Goal: Task Accomplishment & Management: Manage account settings

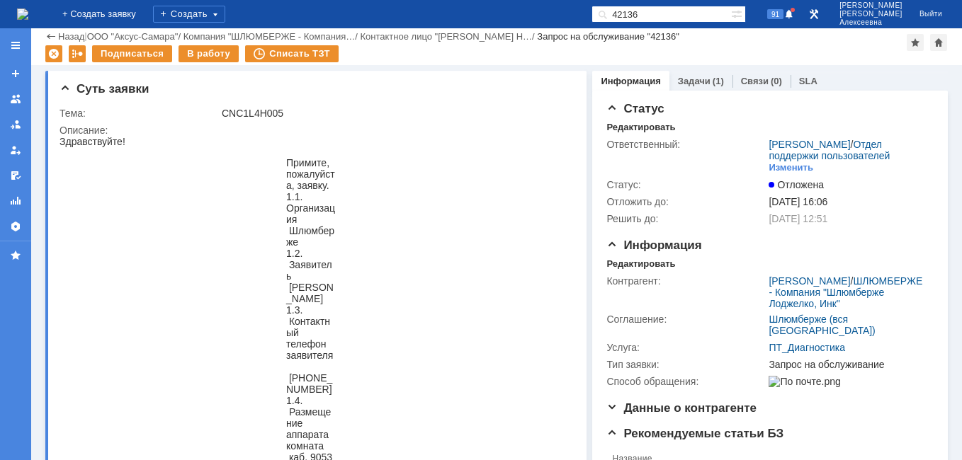
scroll to position [921, 0]
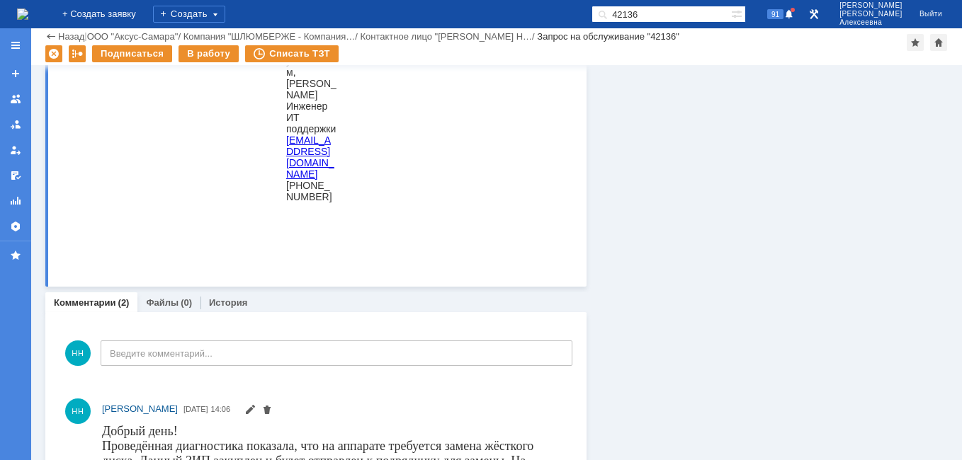
click at [28, 8] on img at bounding box center [22, 13] width 11 height 11
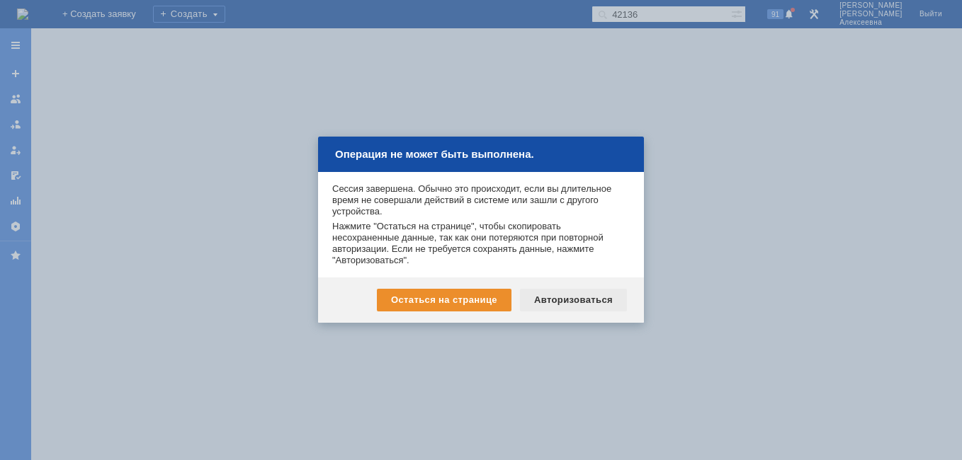
click at [558, 296] on div "Авторизоваться" at bounding box center [573, 300] width 107 height 23
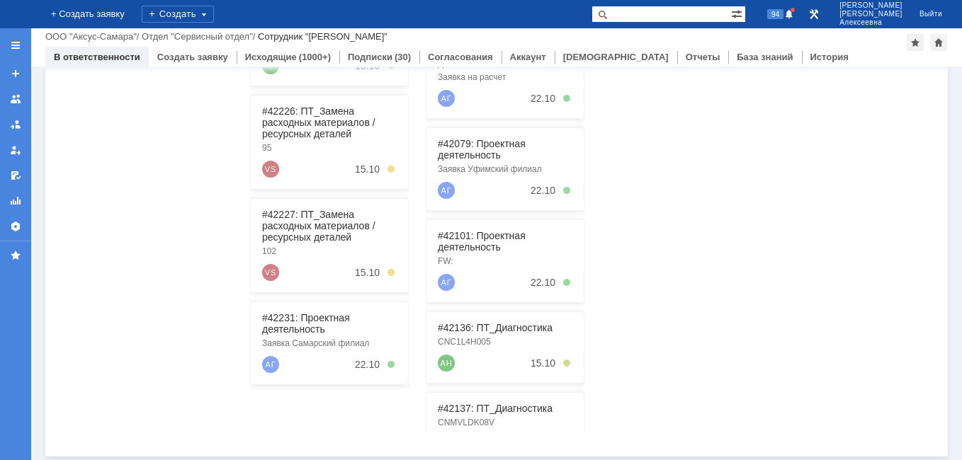
scroll to position [361, 0]
click at [294, 320] on link "#42231: Проектная деятельность" at bounding box center [306, 321] width 88 height 23
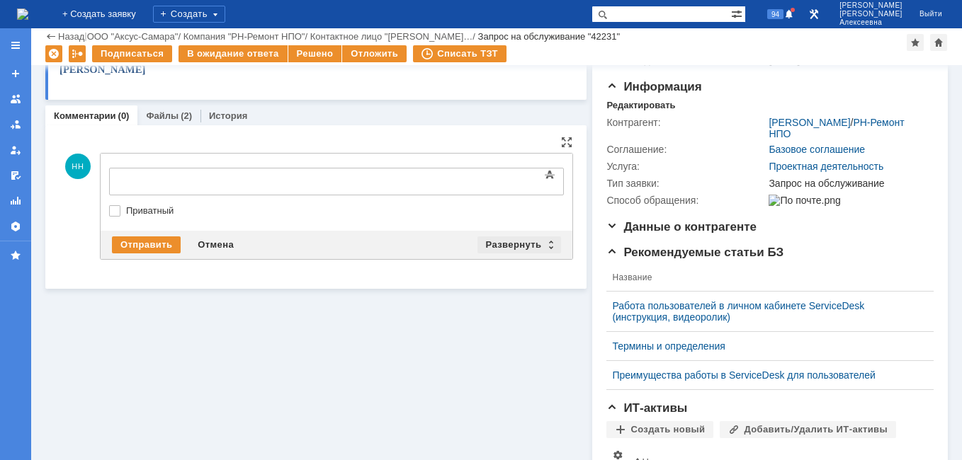
click at [547, 244] on div "Развернуть" at bounding box center [519, 245] width 84 height 17
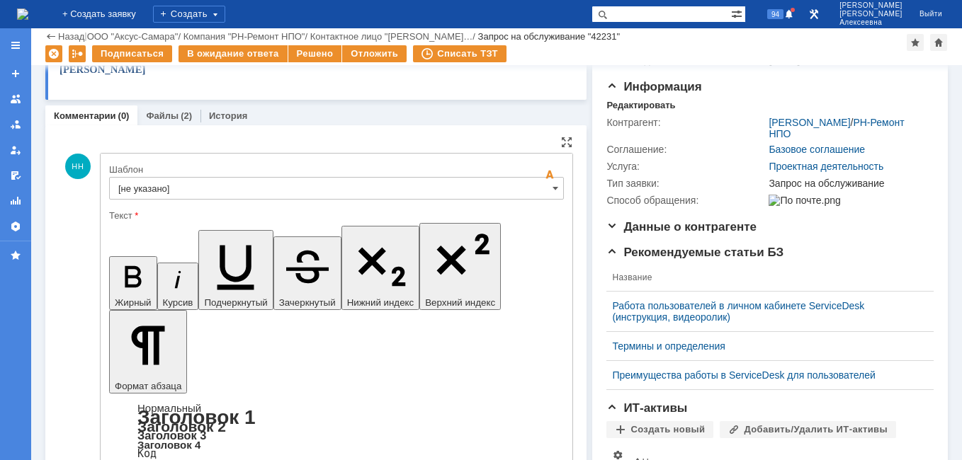
click at [542, 190] on input "[не указано]" at bounding box center [336, 188] width 455 height 23
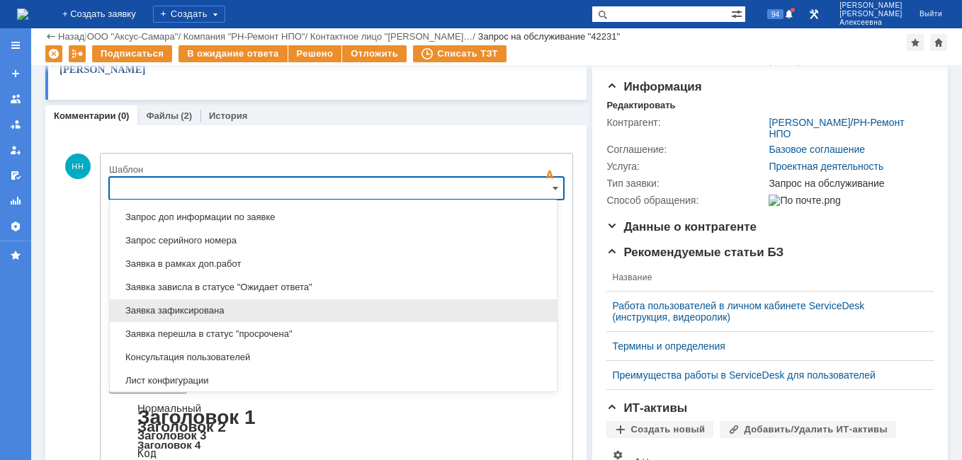
scroll to position [841, 0]
click at [195, 309] on span "Заявка зафиксирована" at bounding box center [333, 309] width 430 height 11
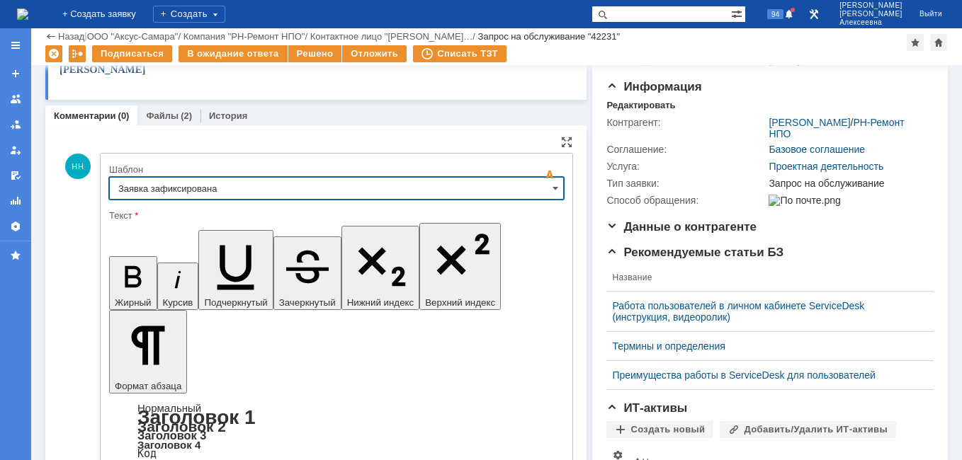
type input "Заявка зафиксирована"
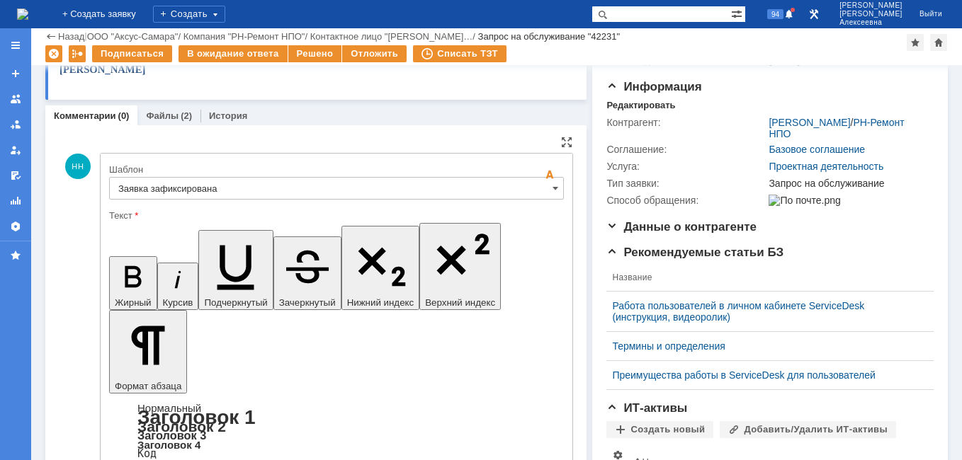
drag, startPoint x: 428, startPoint y: 3479, endPoint x: 135, endPoint y: 3479, distance: 293.2
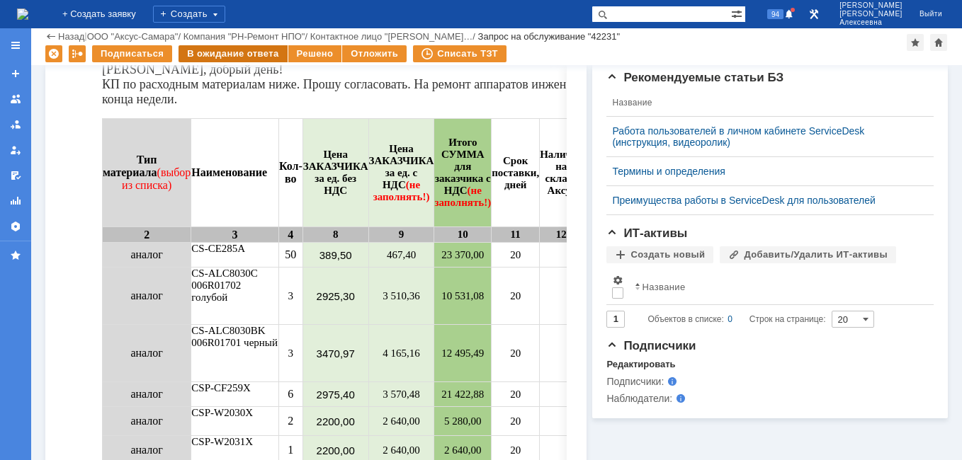
scroll to position [0, 0]
click at [242, 55] on div "В ожидание ответа" at bounding box center [232, 53] width 108 height 17
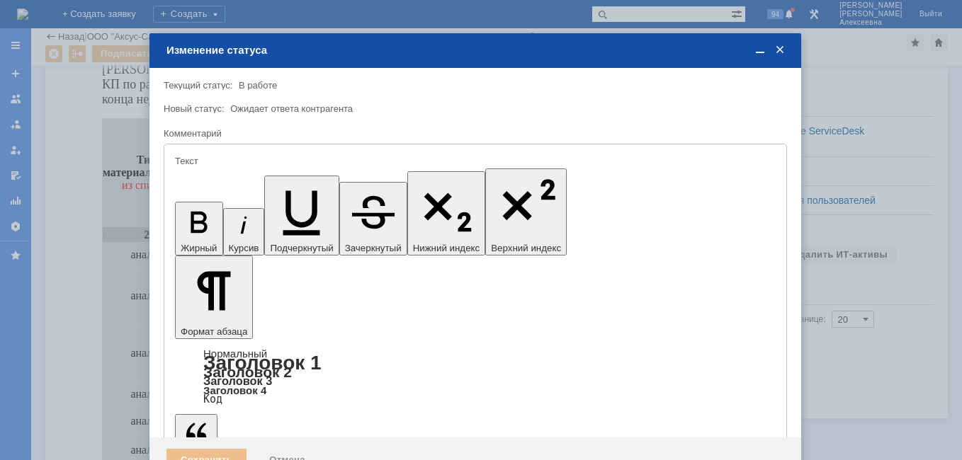
type input "[не указано]"
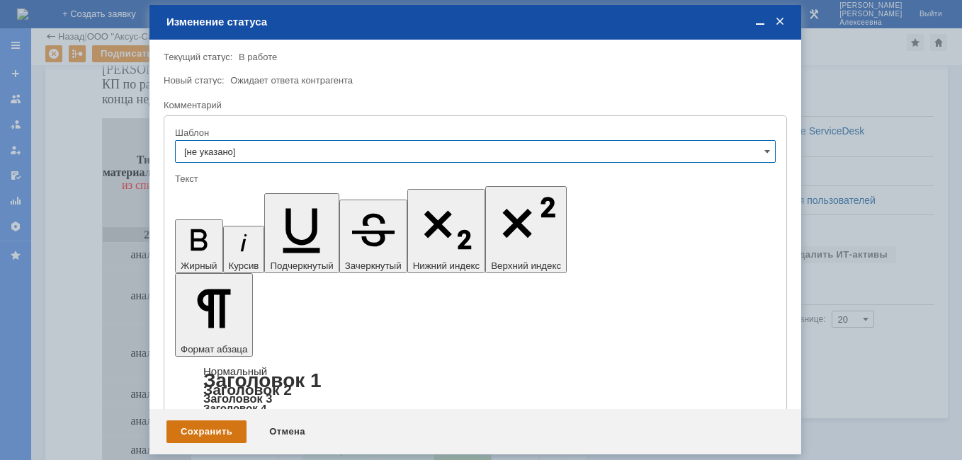
click at [212, 433] on div "Сохранить" at bounding box center [206, 432] width 80 height 23
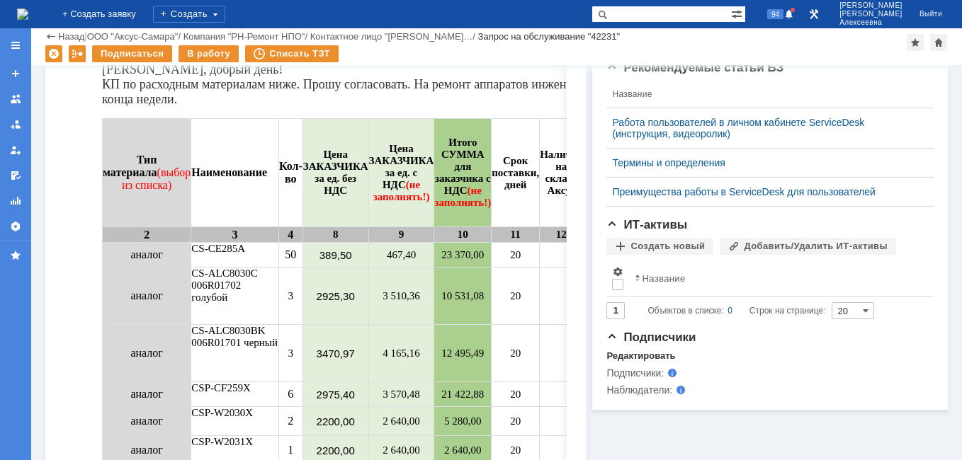
click at [25, 16] on img at bounding box center [22, 13] width 11 height 11
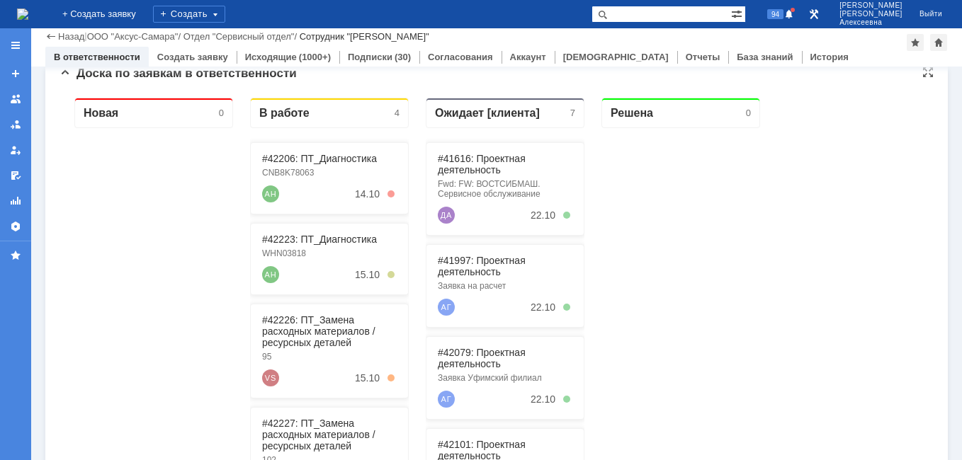
scroll to position [149, 0]
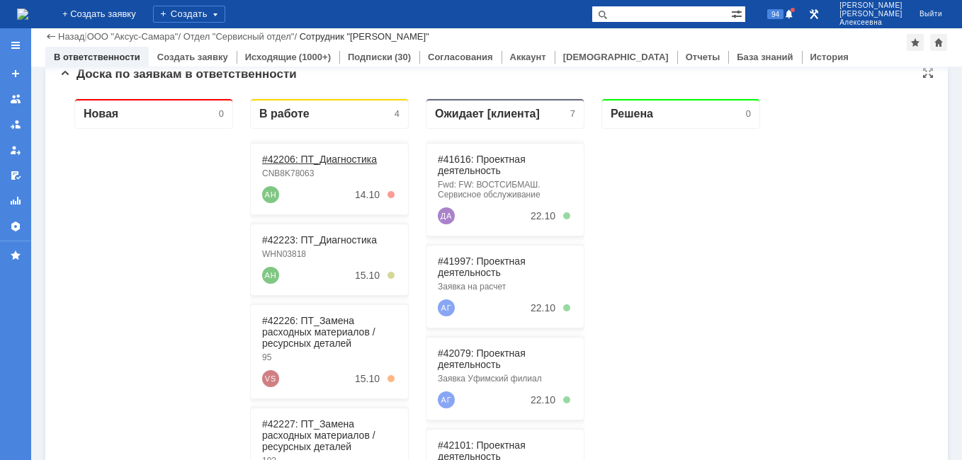
click at [313, 158] on link "#42206: ПТ_Диагностика" at bounding box center [319, 159] width 115 height 11
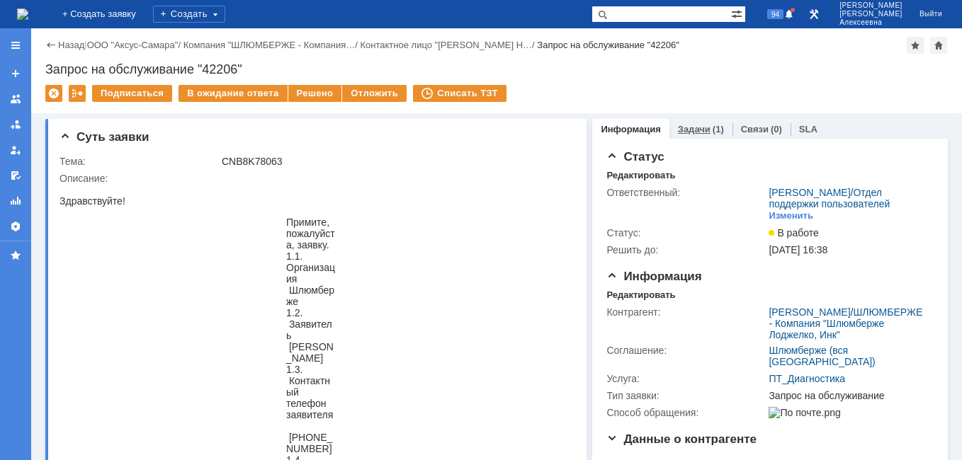
click at [692, 128] on link "Задачи" at bounding box center [694, 129] width 33 height 11
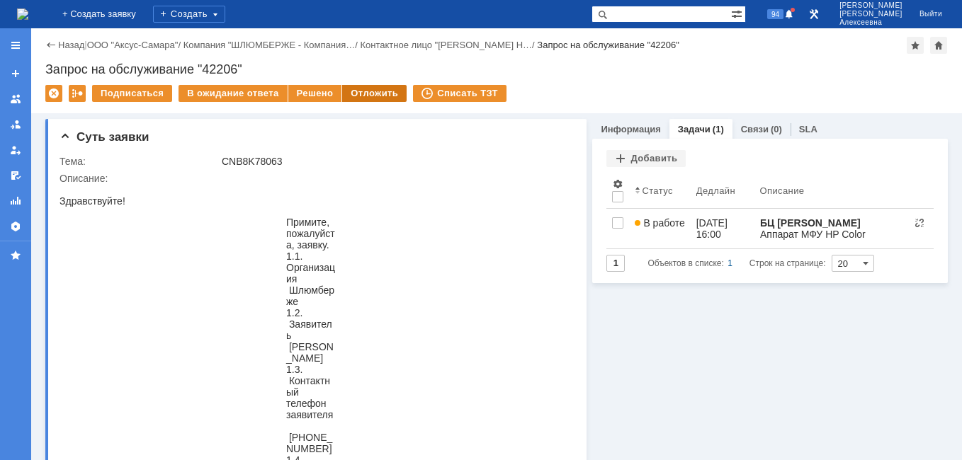
click at [363, 97] on div "Отложить" at bounding box center [374, 93] width 64 height 17
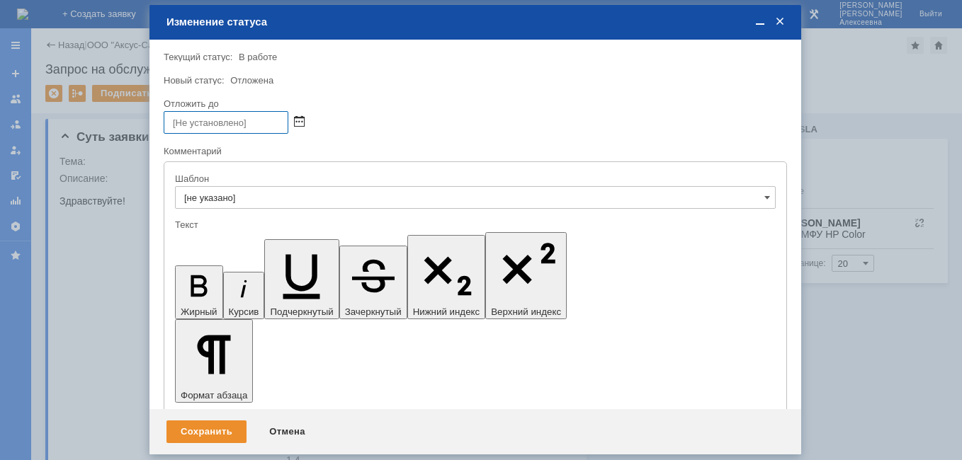
click at [300, 118] on span at bounding box center [299, 122] width 11 height 11
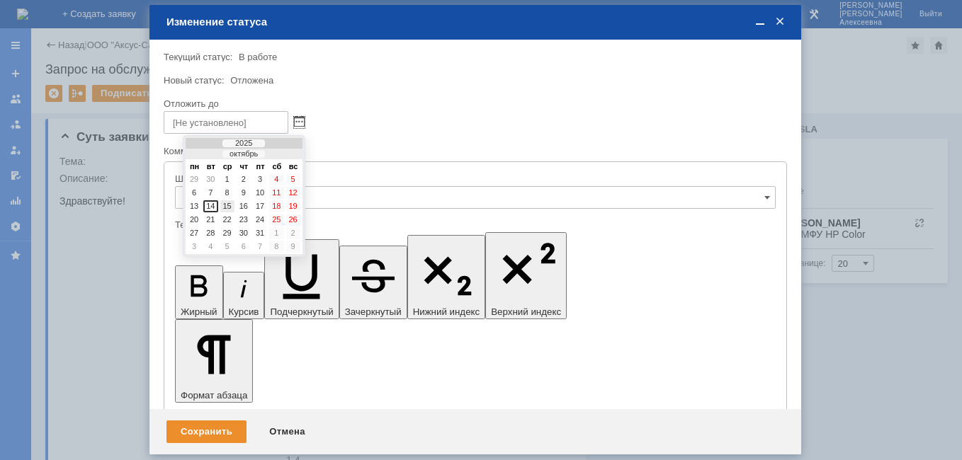
click at [223, 205] on div "15" at bounding box center [227, 206] width 14 height 12
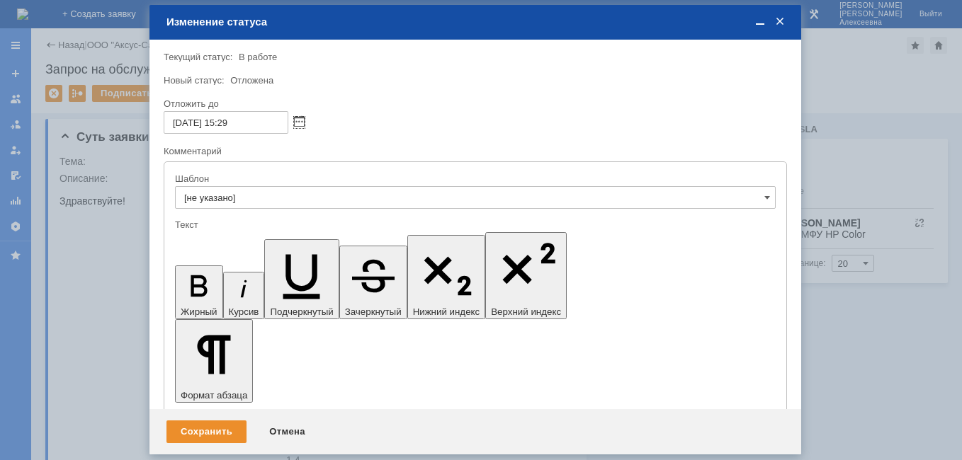
click at [232, 121] on input "15.10.2025 15:29" at bounding box center [226, 122] width 125 height 23
click at [246, 130] on input "15.10.2025 16:29" at bounding box center [226, 122] width 125 height 23
type input "15.10.2025 16:00"
click at [209, 433] on div "Сохранить" at bounding box center [206, 432] width 80 height 23
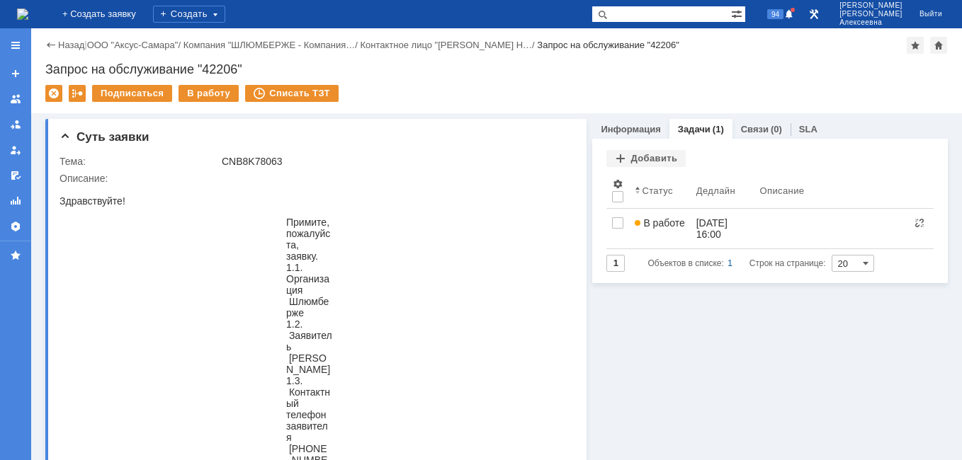
click at [25, 13] on img at bounding box center [22, 13] width 11 height 11
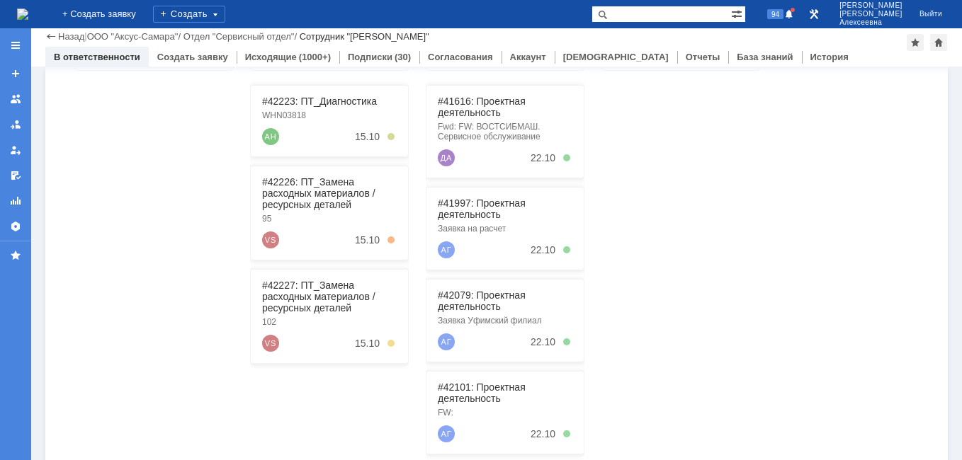
scroll to position [212, 0]
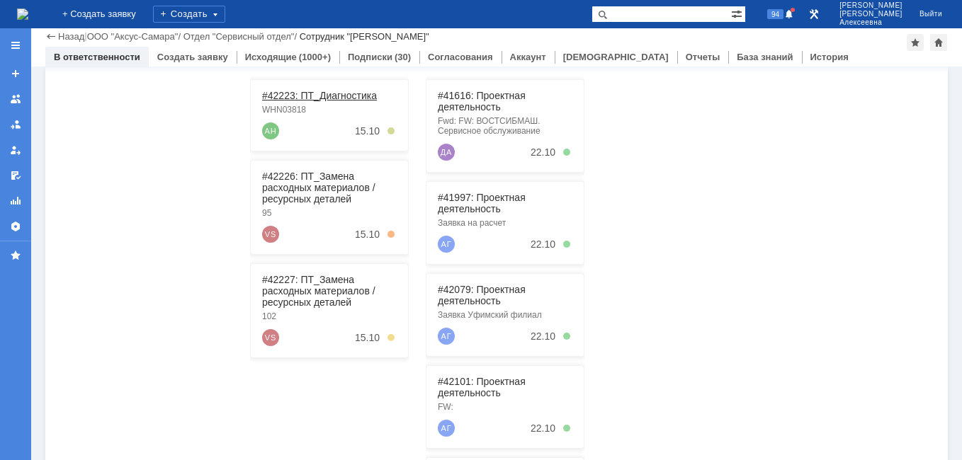
click at [309, 98] on link "#42223: ПТ_Диагностика" at bounding box center [319, 95] width 115 height 11
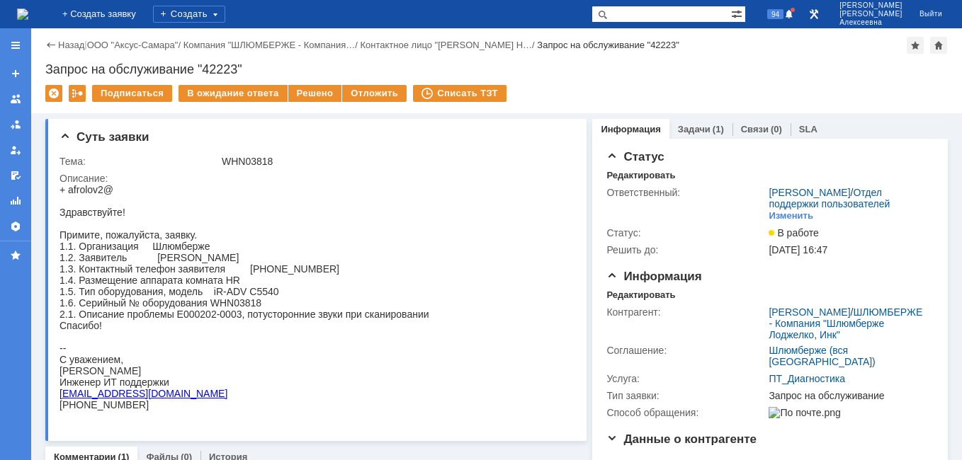
click at [24, 12] on img at bounding box center [22, 13] width 11 height 11
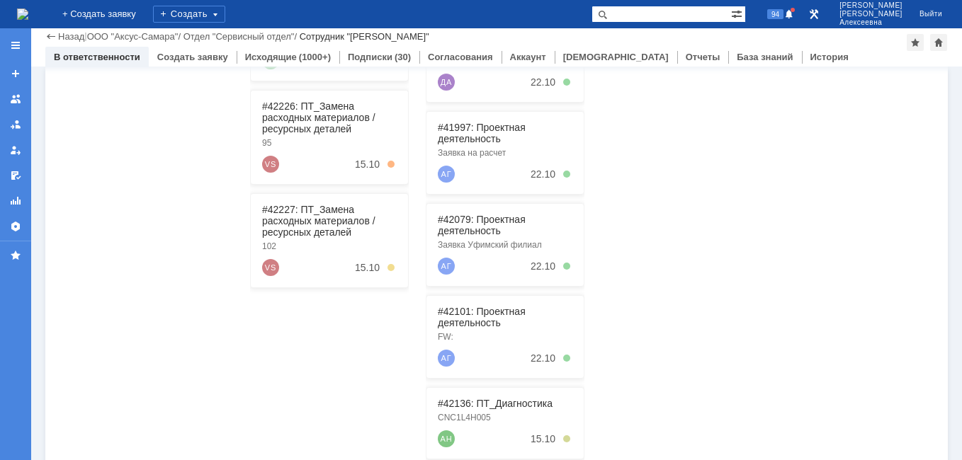
scroll to position [283, 0]
click at [28, 8] on img at bounding box center [22, 13] width 11 height 11
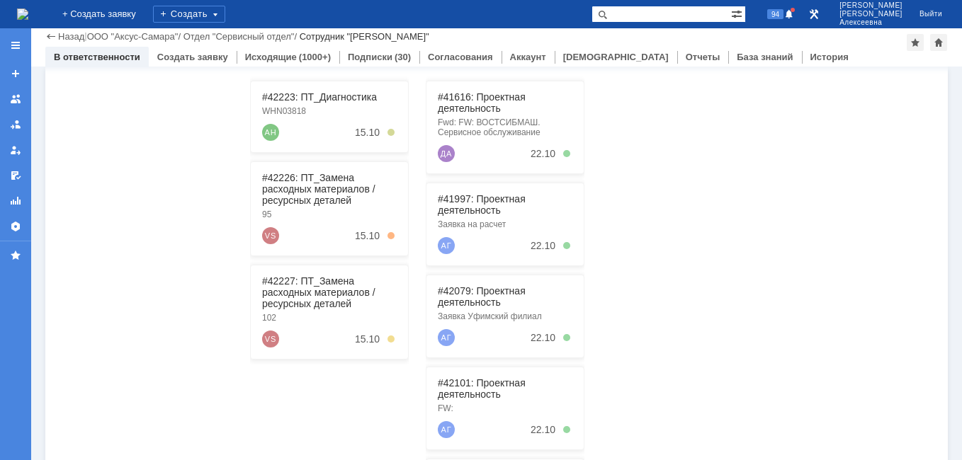
scroll to position [212, 0]
